Goal: Transaction & Acquisition: Book appointment/travel/reservation

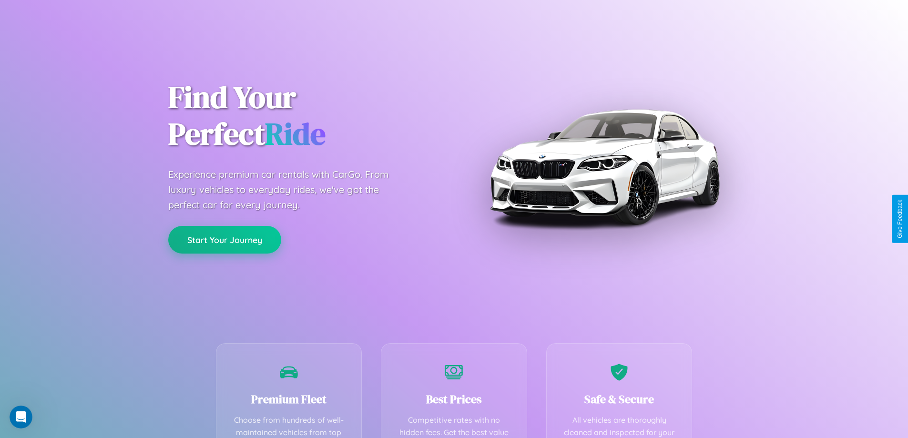
click at [225, 240] on button "Start Your Journey" at bounding box center [224, 240] width 113 height 28
click at [225, 239] on button "Start Your Journey" at bounding box center [224, 240] width 113 height 28
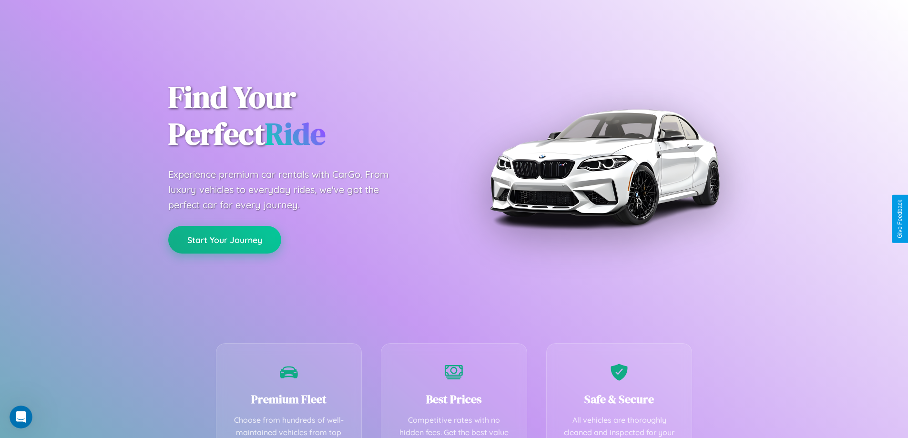
click at [225, 239] on button "Start Your Journey" at bounding box center [224, 240] width 113 height 28
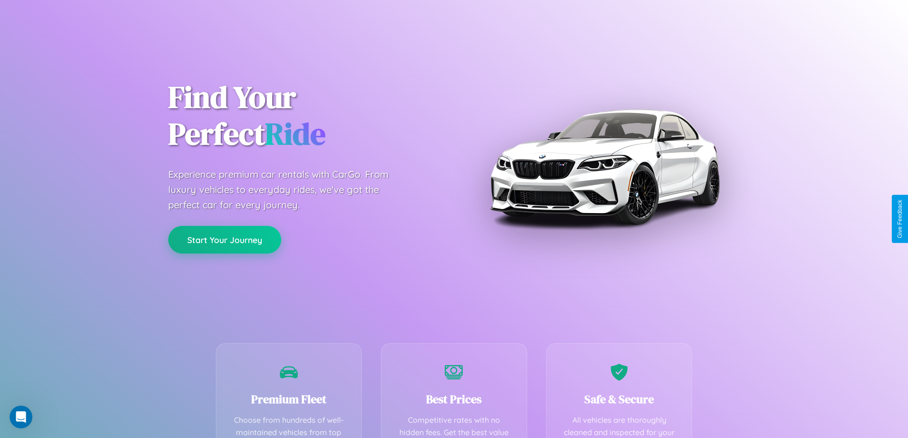
click at [225, 239] on button "Start Your Journey" at bounding box center [224, 240] width 113 height 28
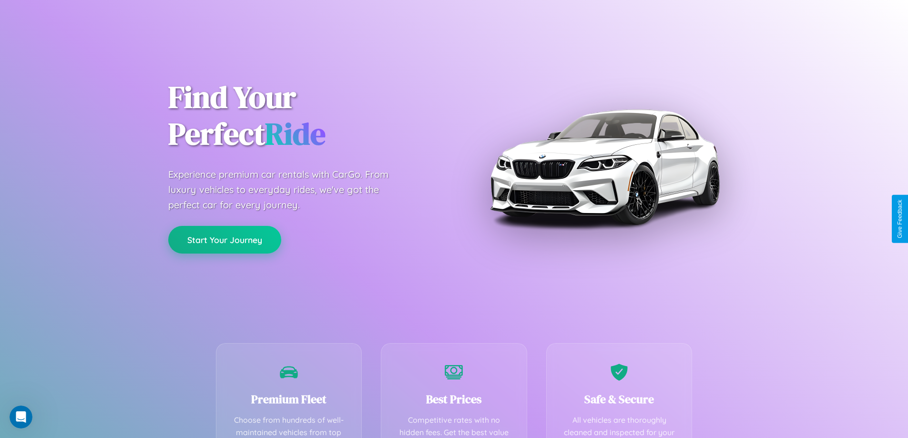
click at [225, 239] on button "Start Your Journey" at bounding box center [224, 240] width 113 height 28
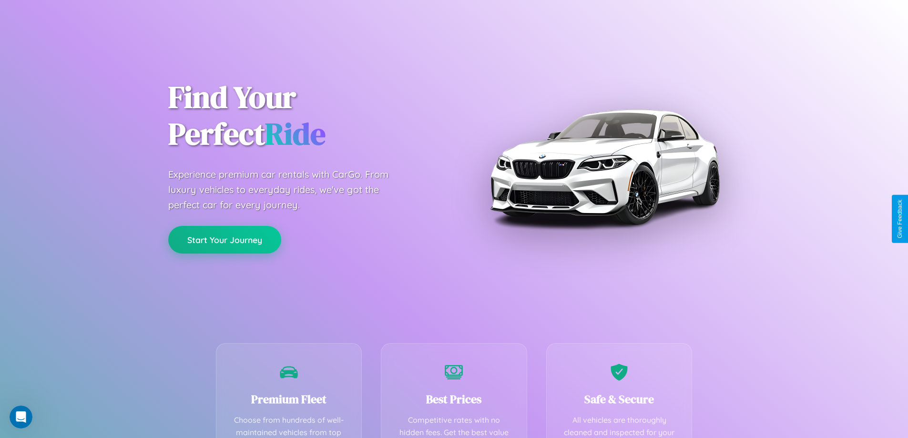
click at [225, 239] on button "Start Your Journey" at bounding box center [224, 240] width 113 height 28
